Goal: Check status: Check status

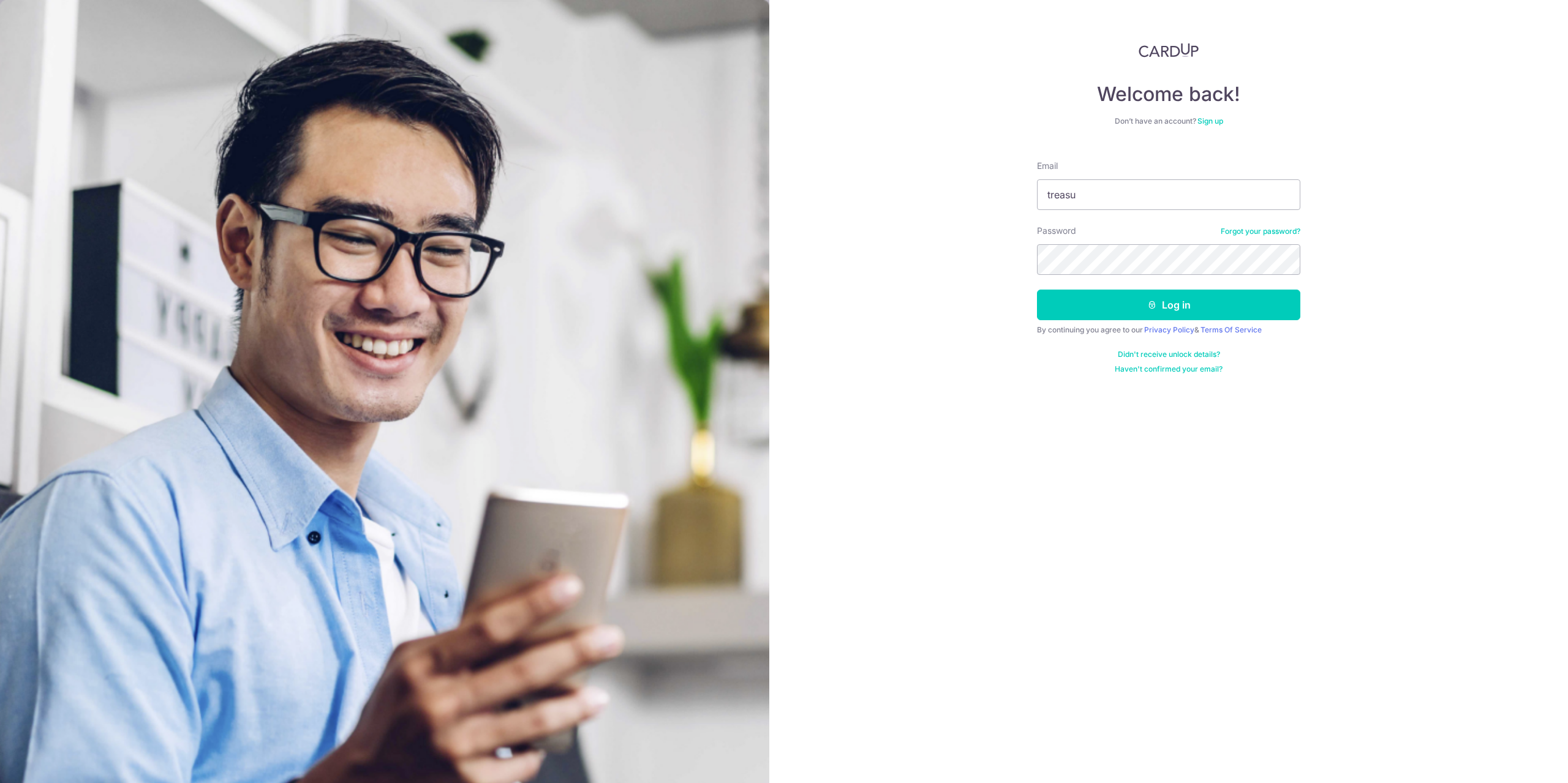
type input "[EMAIL_ADDRESS][DOMAIN_NAME]"
click at [1037, 290] on button "Log in" at bounding box center [1168, 305] width 263 height 31
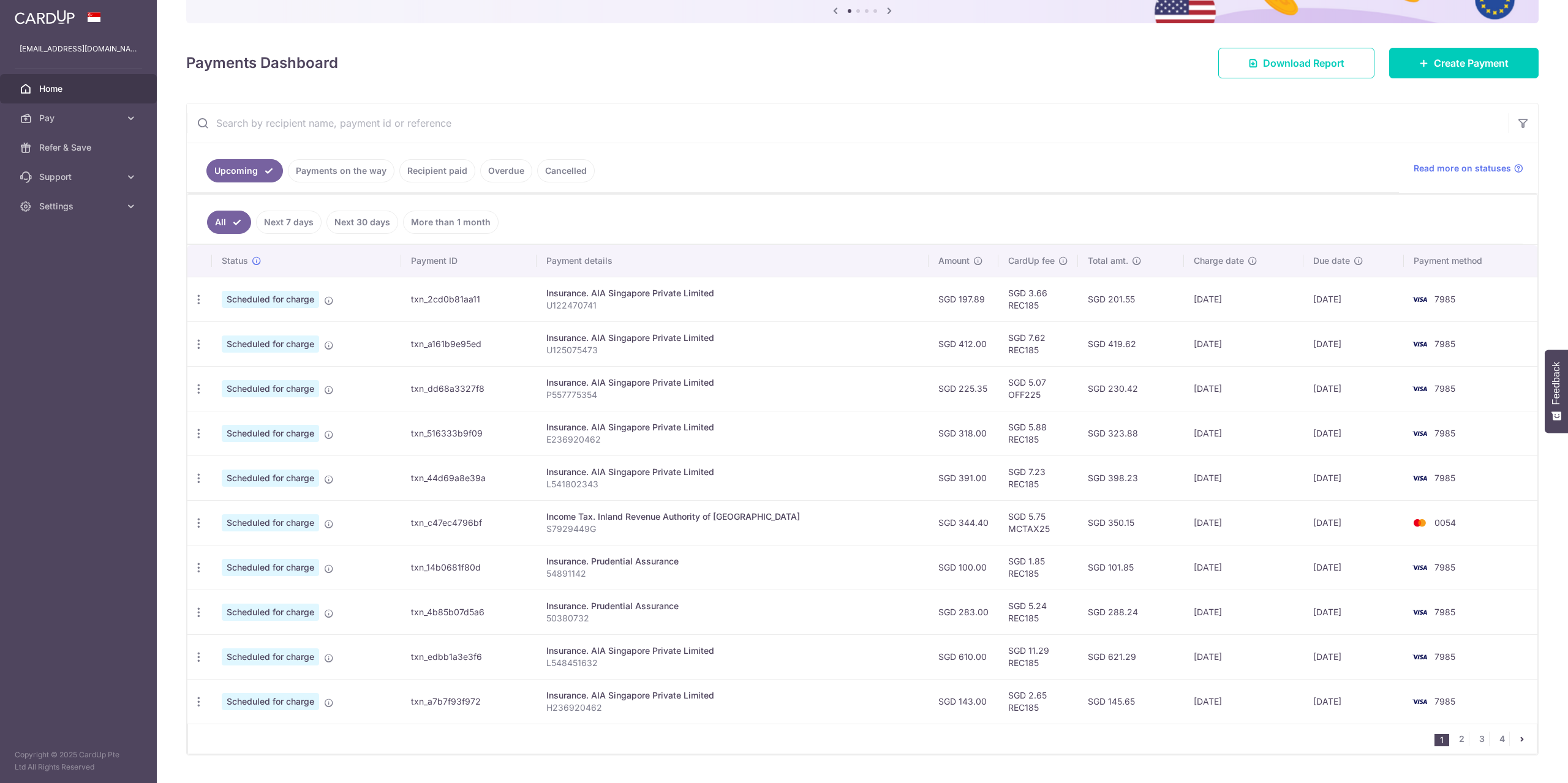
scroll to position [134, 0]
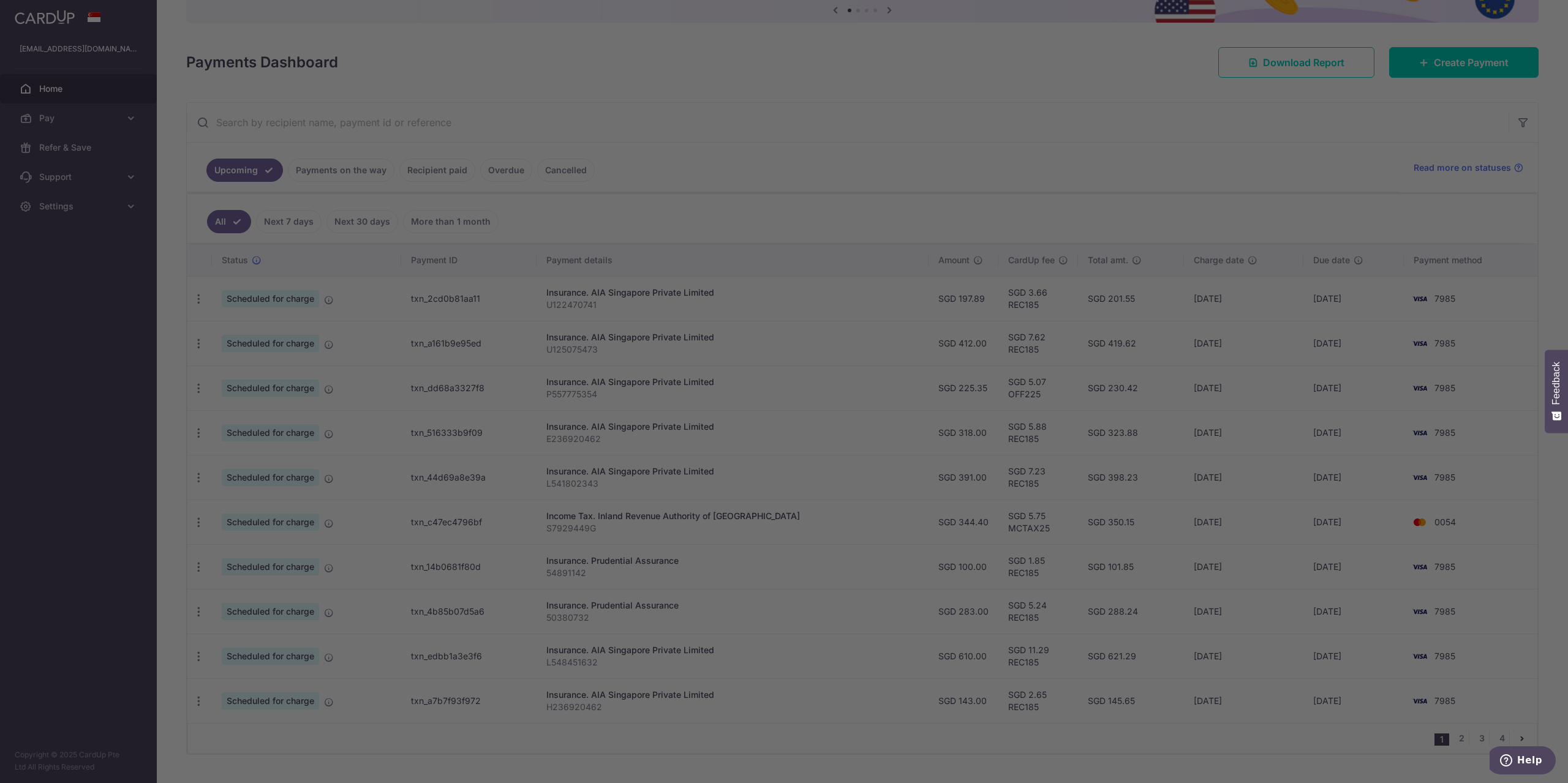
click at [447, 170] on div at bounding box center [792, 395] width 1584 height 791
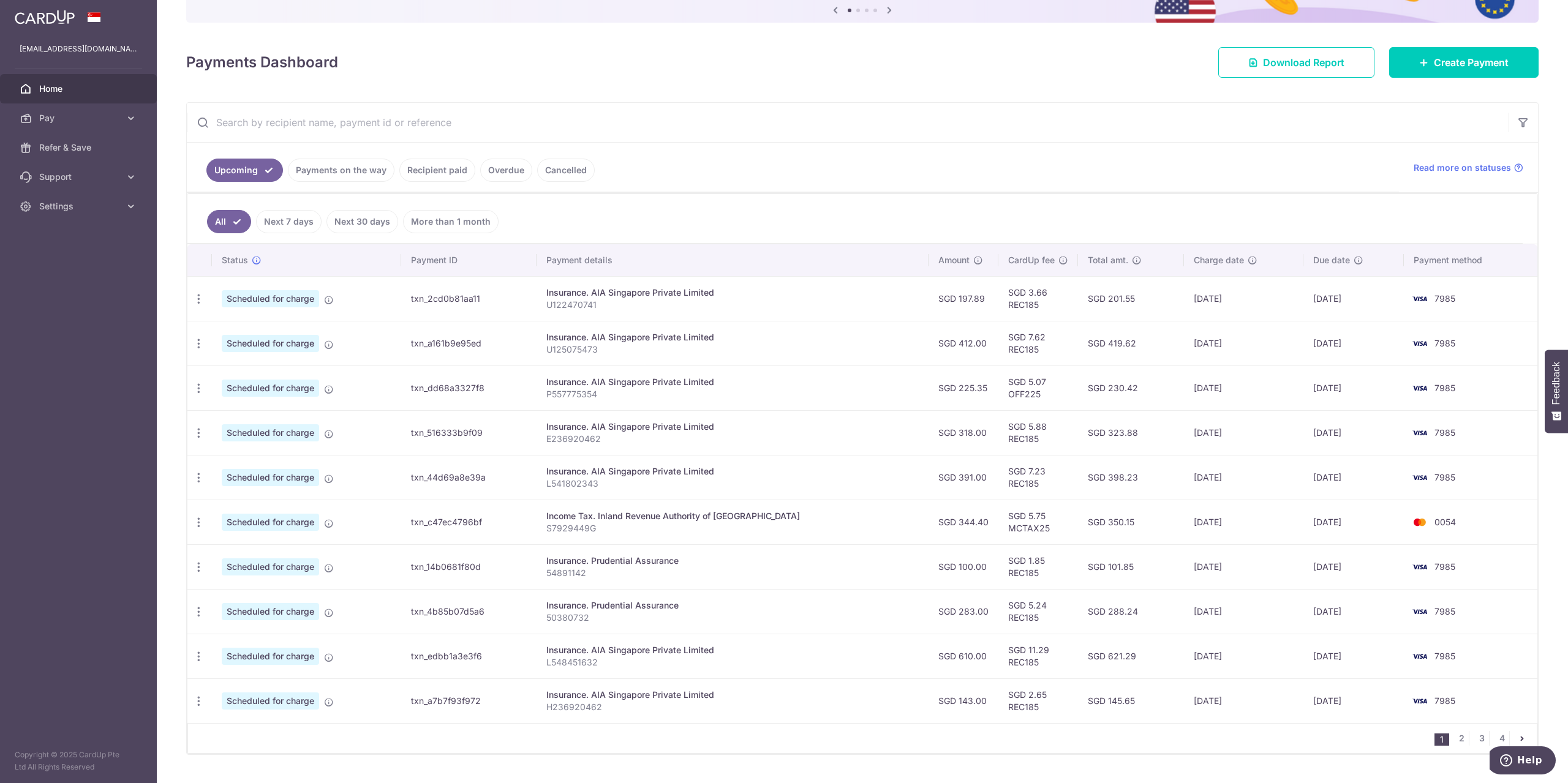
click at [429, 165] on link "Recipient paid" at bounding box center [437, 170] width 76 height 23
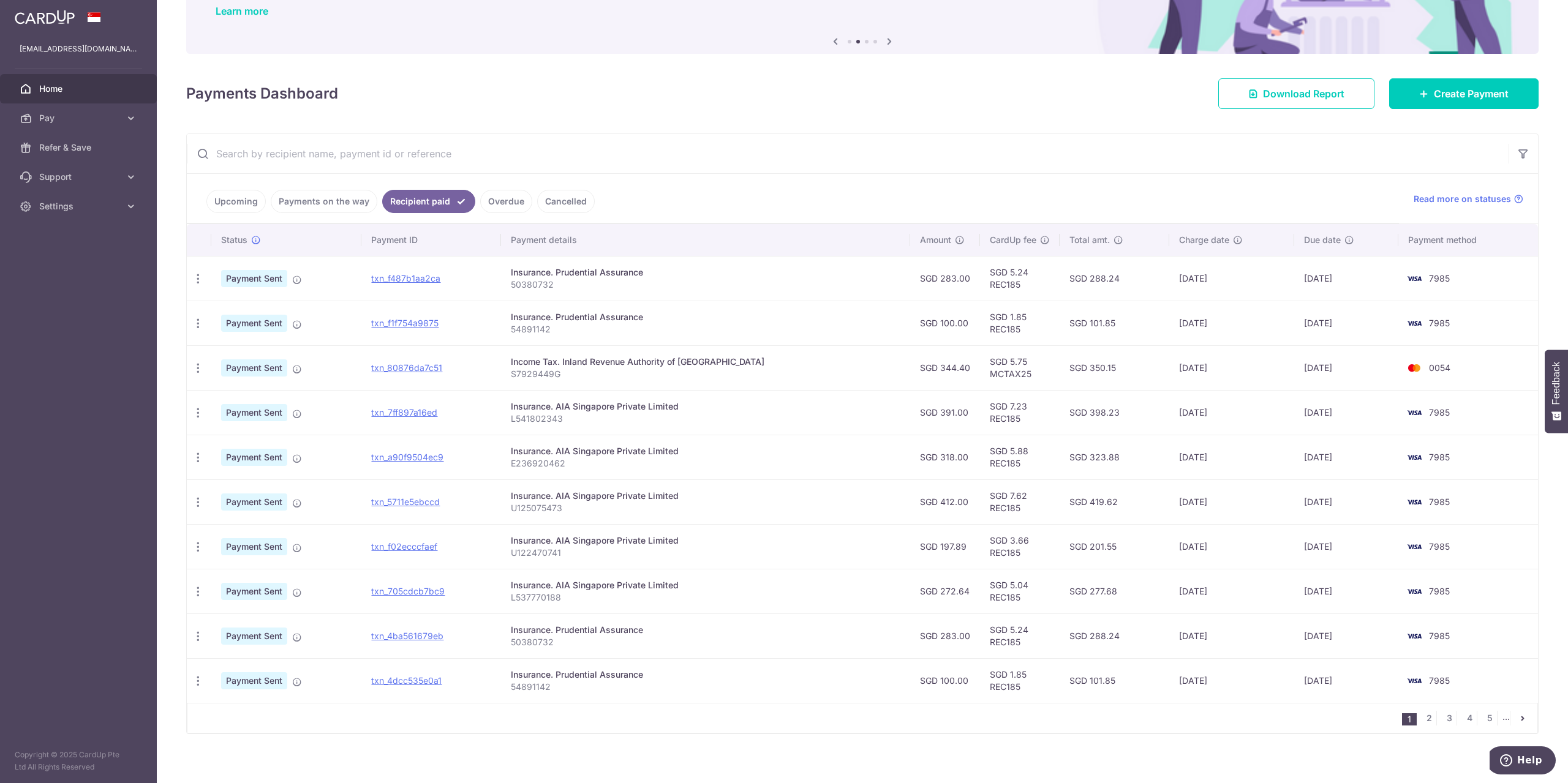
scroll to position [111, 0]
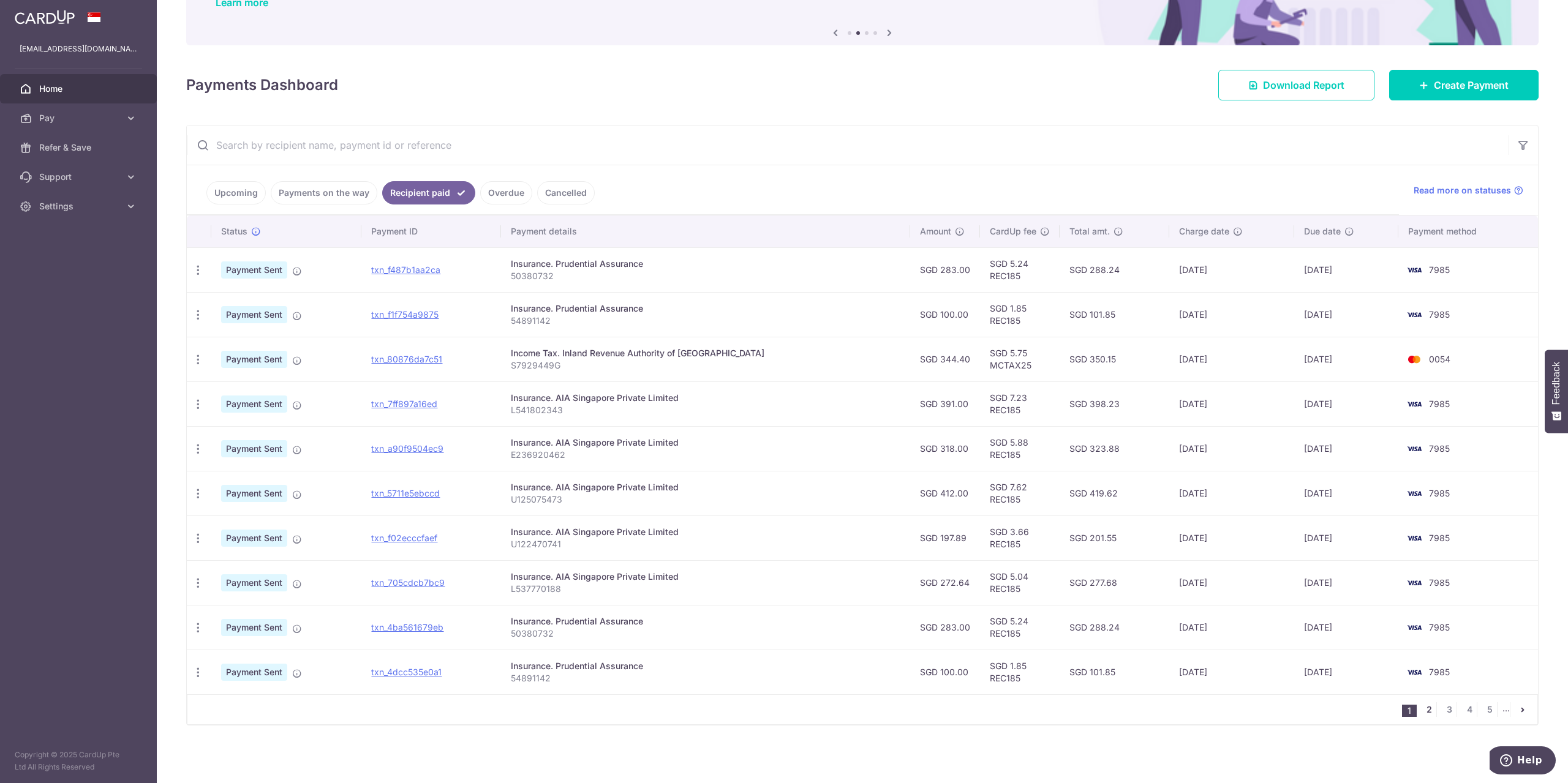
click at [1428, 711] on link "2" at bounding box center [1429, 710] width 15 height 15
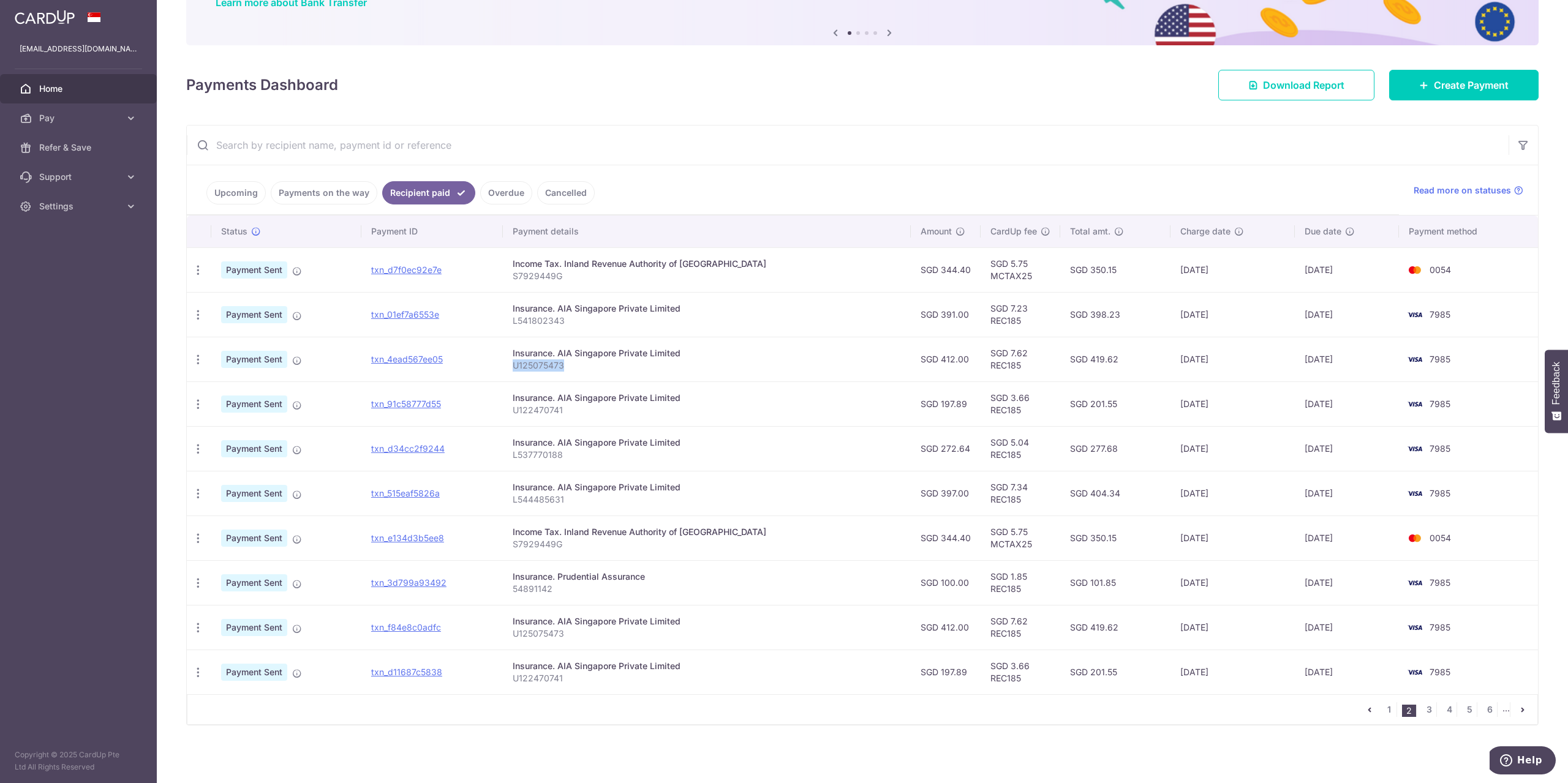
drag, startPoint x: 581, startPoint y: 368, endPoint x: 532, endPoint y: 368, distance: 49.0
click at [532, 368] on p "U125075473" at bounding box center [707, 365] width 388 height 12
copy p "U125075473"
drag, startPoint x: 582, startPoint y: 319, endPoint x: 531, endPoint y: 322, distance: 51.1
click at [531, 322] on p "L541802343" at bounding box center [707, 321] width 388 height 12
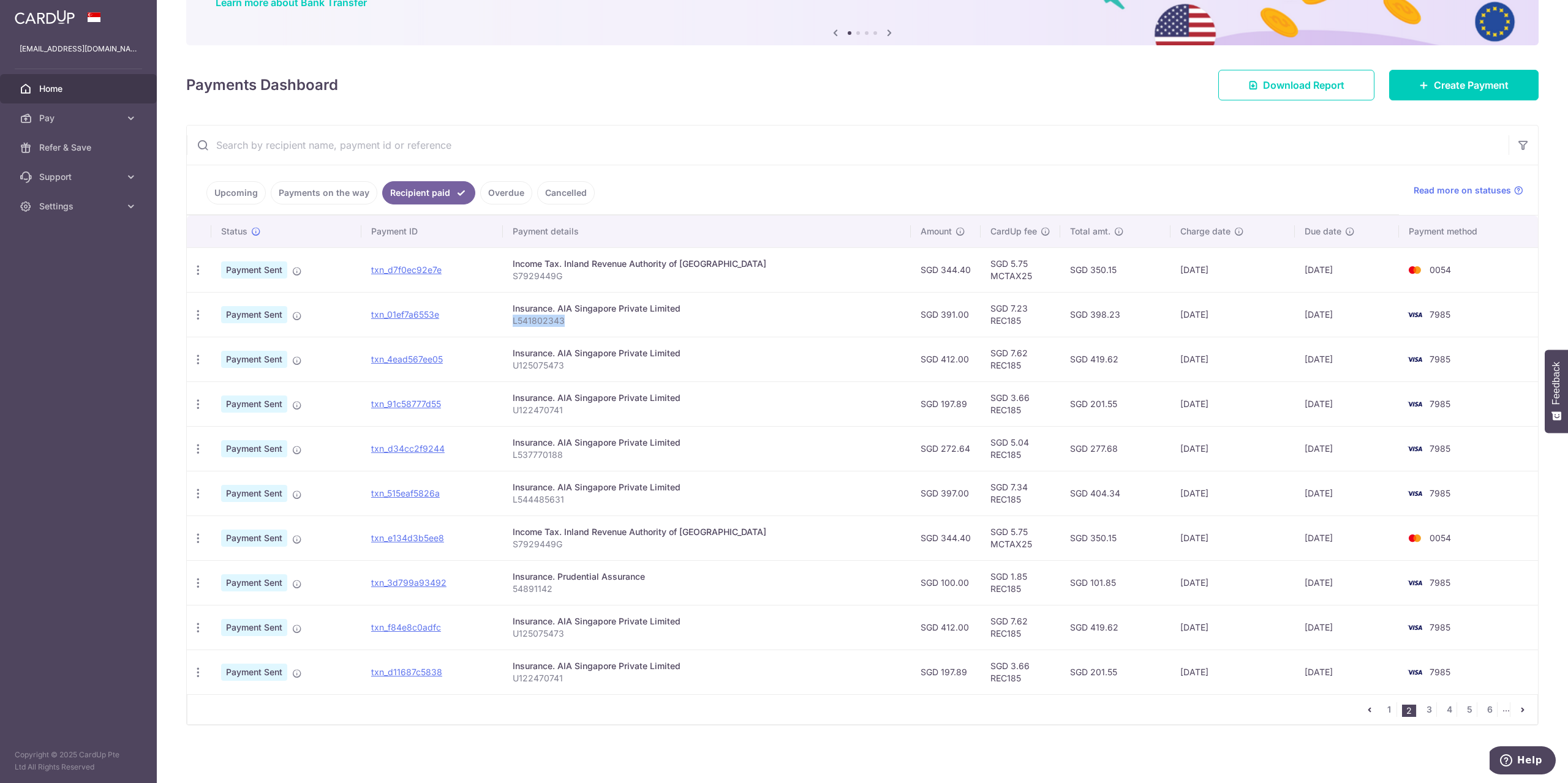
copy p "L541802343"
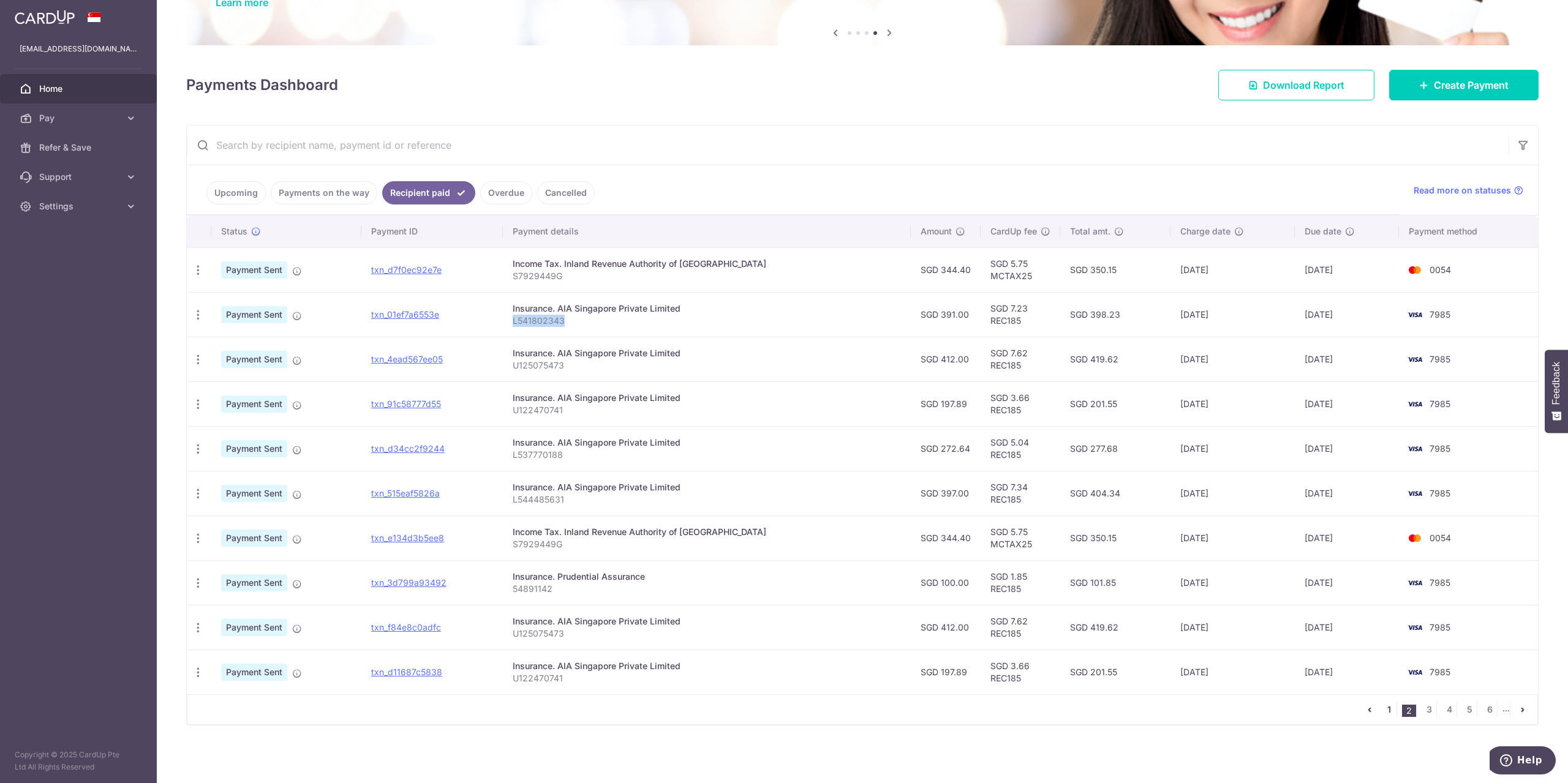
click at [1385, 709] on link "1" at bounding box center [1389, 710] width 15 height 15
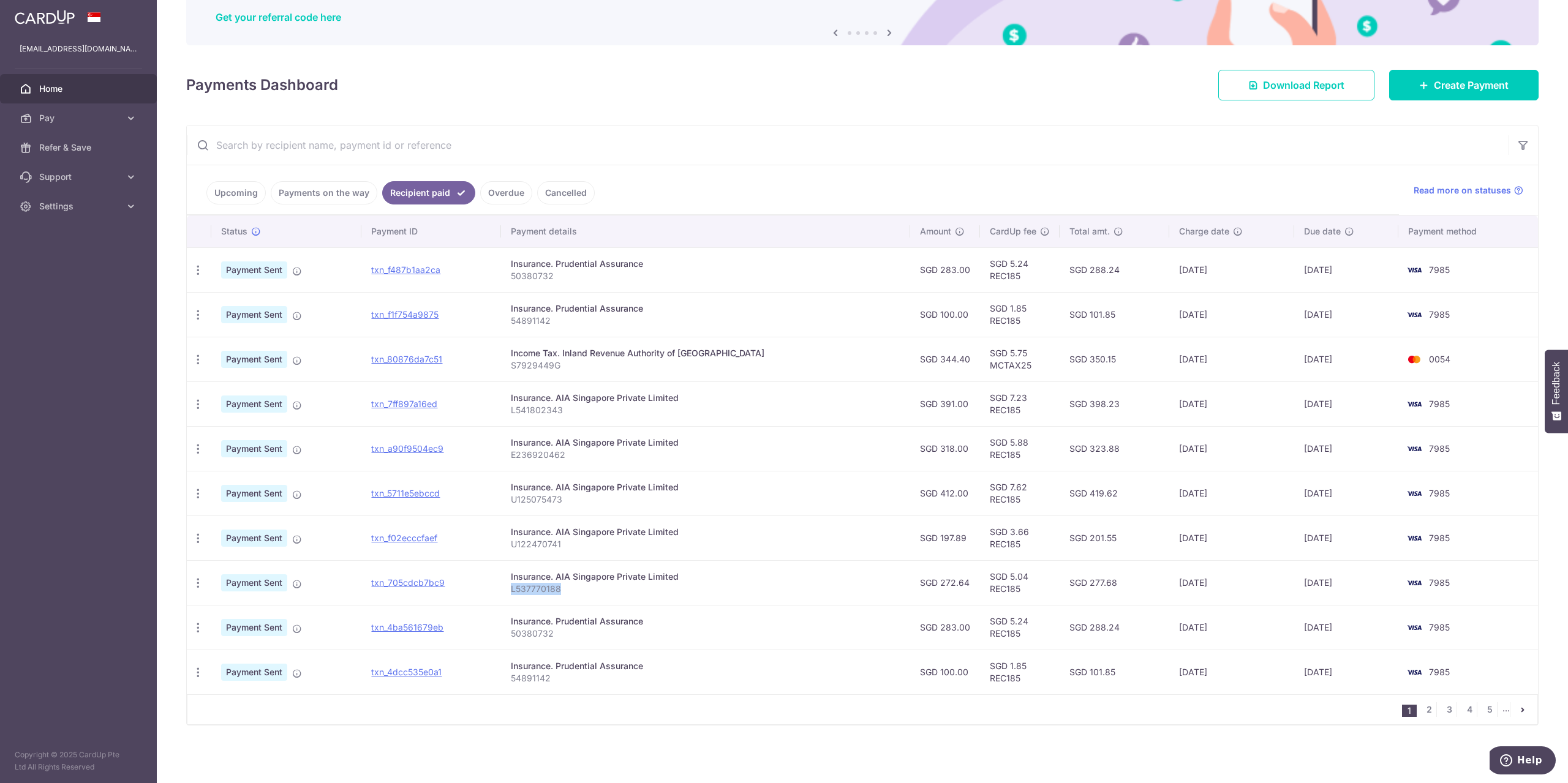
drag, startPoint x: 581, startPoint y: 590, endPoint x: 529, endPoint y: 601, distance: 53.2
click at [529, 601] on td "Insurance. AIA Singapore Private Limited L537770188" at bounding box center [706, 582] width 409 height 45
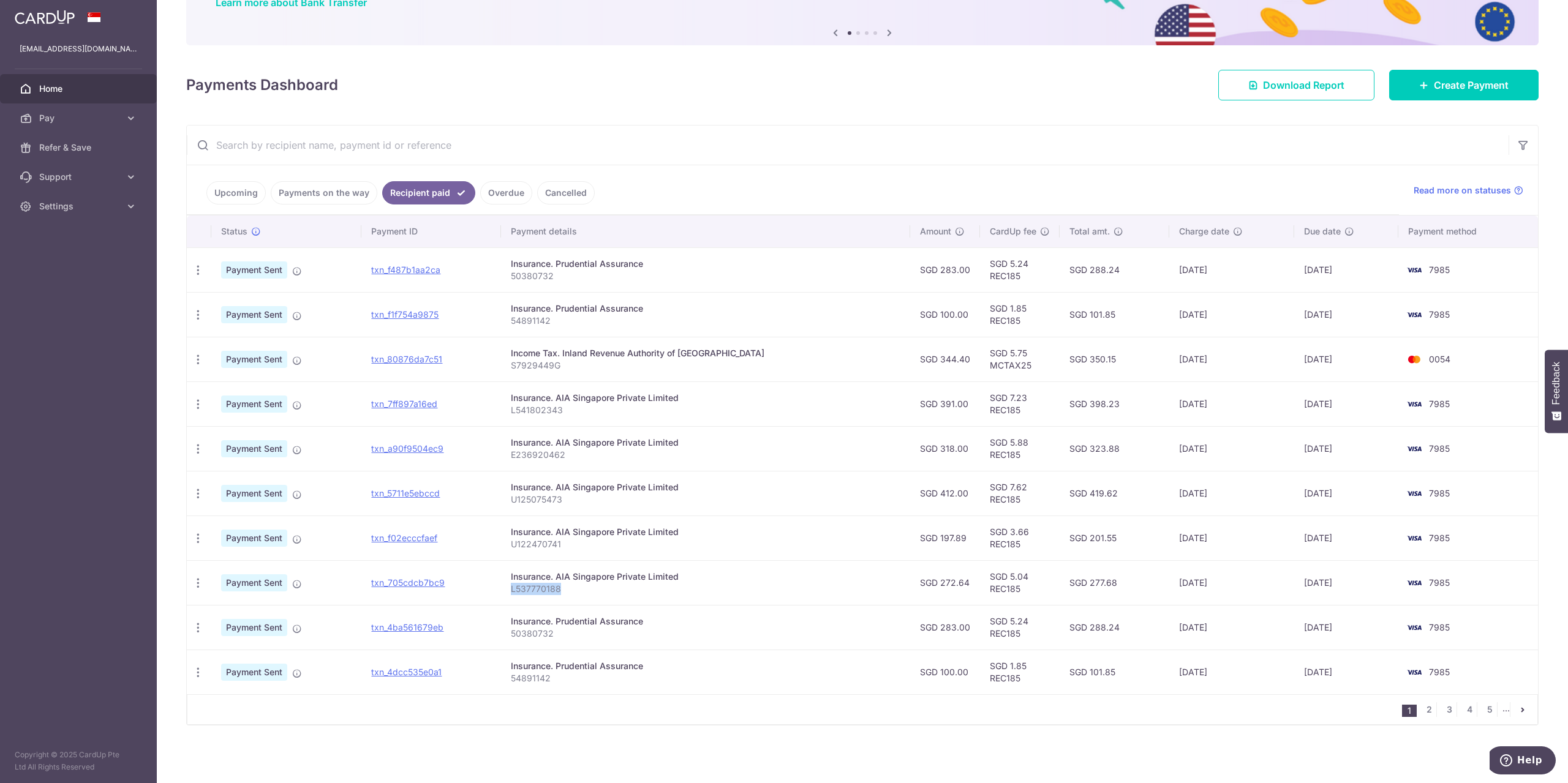
copy p "L537770188"
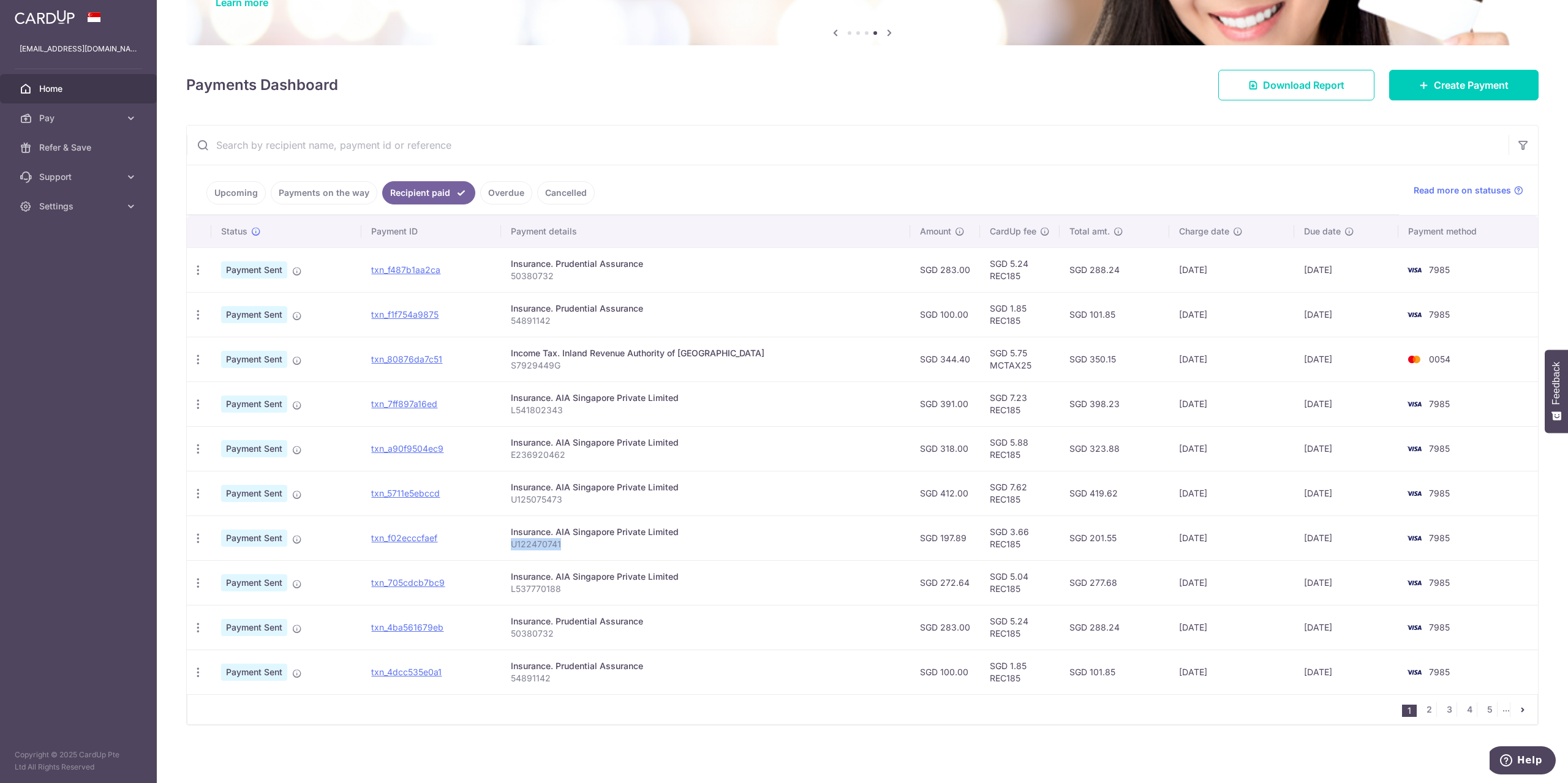
drag, startPoint x: 580, startPoint y: 542, endPoint x: 528, endPoint y: 552, distance: 53.0
click at [528, 552] on td "Insurance. AIA Singapore Private Limited U122470741" at bounding box center [706, 538] width 409 height 45
copy p "U122470741"
